Goal: Communication & Community: Answer question/provide support

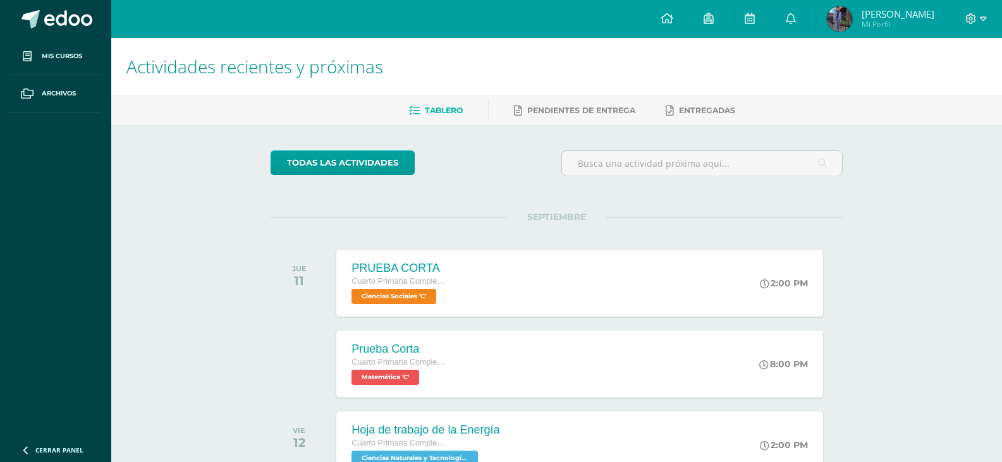
scroll to position [0, 5]
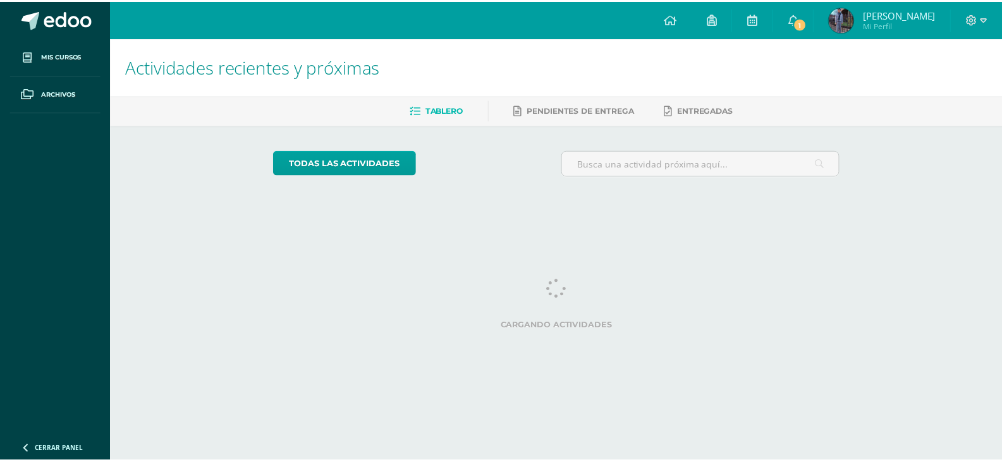
scroll to position [0, 5]
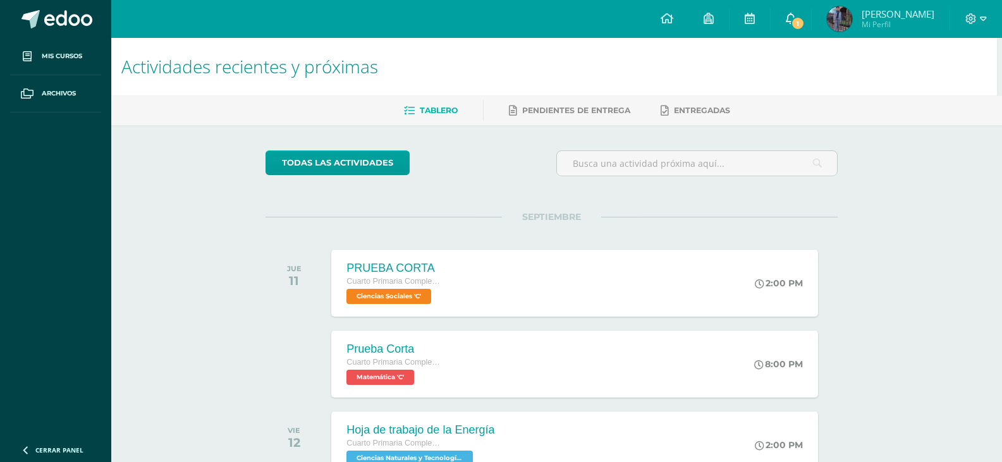
click at [796, 25] on span at bounding box center [791, 19] width 10 height 14
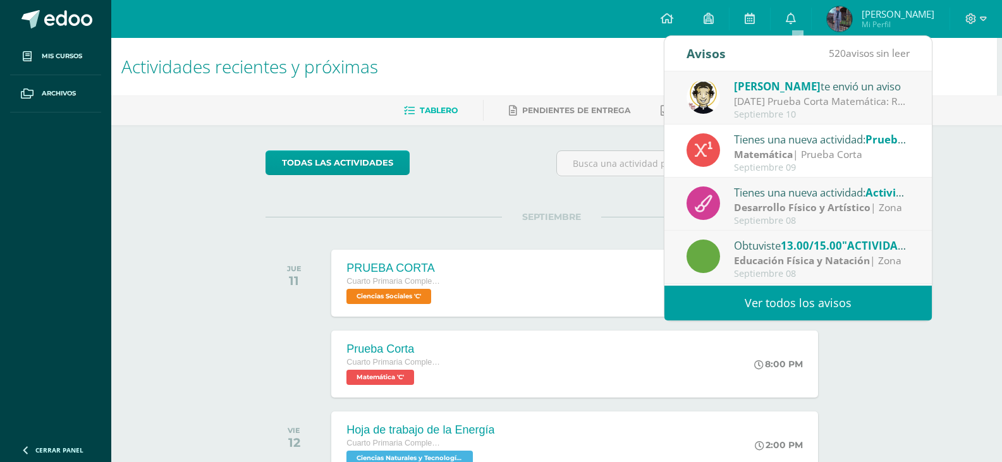
click at [808, 94] on div "[PERSON_NAME] te envió un aviso" at bounding box center [822, 86] width 176 height 16
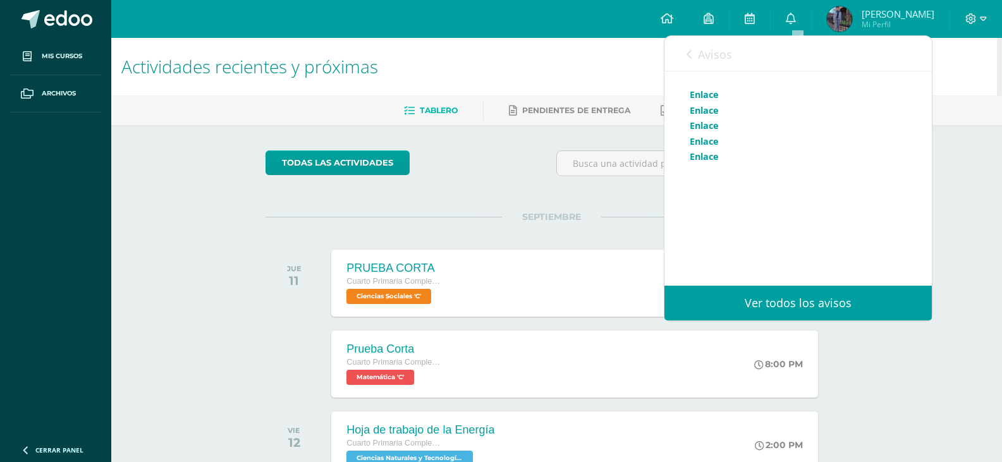
scroll to position [133, 0]
click at [712, 169] on link "Enlace" at bounding box center [703, 163] width 29 height 12
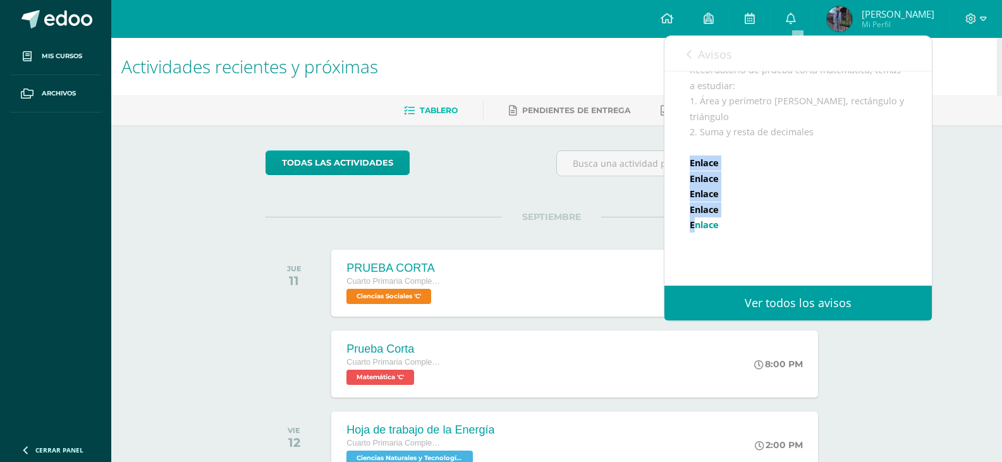
drag, startPoint x: 736, startPoint y: 174, endPoint x: 694, endPoint y: 239, distance: 77.7
click at [694, 239] on div "Recordatorio de prueba corta matemática, temas a estudiar: 1. Área y perímetro …" at bounding box center [797, 202] width 217 height 279
drag, startPoint x: 741, startPoint y: 255, endPoint x: 685, endPoint y: 177, distance: 96.5
click at [685, 177] on div "[PERSON_NAME] te envió un aviso: [DATE] Prueba Corta Matemática [DATE] Matemáti…" at bounding box center [797, 146] width 267 height 416
copy div "Enlace Enlace Enlace Enlace Enlace"
